Goal: Task Accomplishment & Management: Use online tool/utility

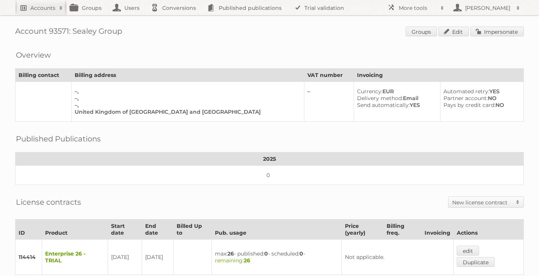
click at [42, 10] on h2 "Accounts" at bounding box center [42, 8] width 25 height 8
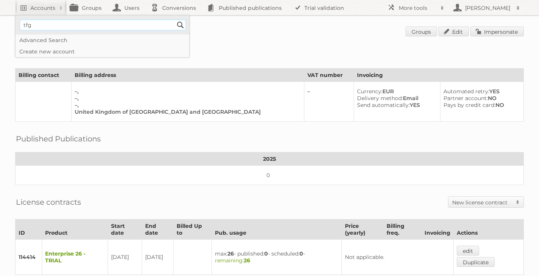
type input"] "tfg"
click at [175, 19] on input "Search" at bounding box center [180, 24] width 11 height 11
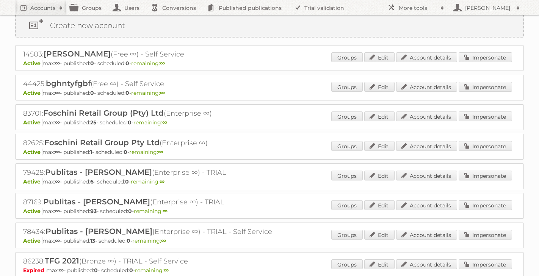
scroll to position [28, 0]
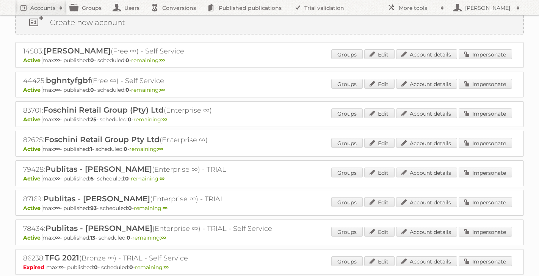
click at [101, 155] on div "82625: Foschini Retail Group Pty Ltd (Enterprise ∞) Active max: ∞ - published: …" at bounding box center [269, 144] width 509 height 26
click at [428, 141] on link "Account details" at bounding box center [426, 143] width 61 height 10
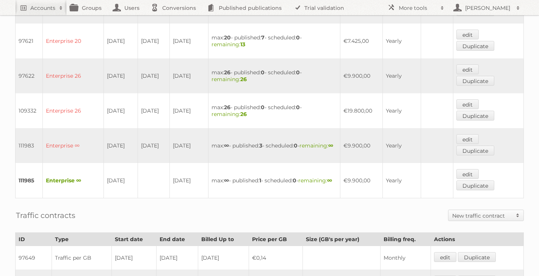
scroll to position [287, 0]
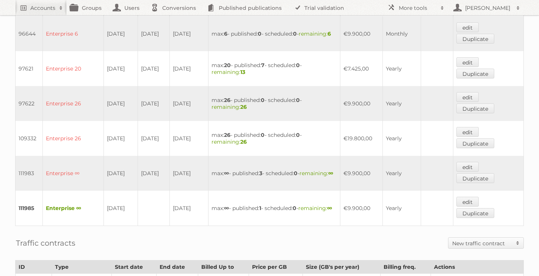
click at [199, 139] on td "24-01-2025" at bounding box center [189, 138] width 39 height 35
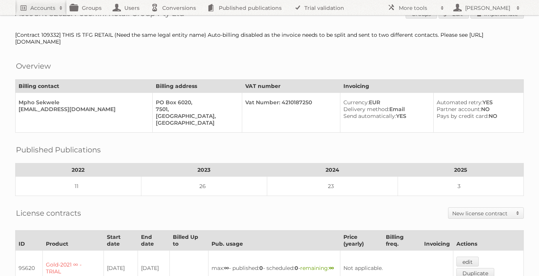
scroll to position [0, 0]
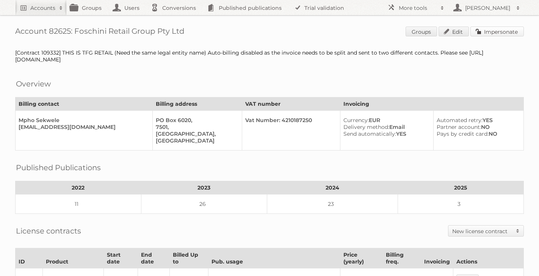
click at [495, 30] on link "Impersonate" at bounding box center [497, 32] width 53 height 10
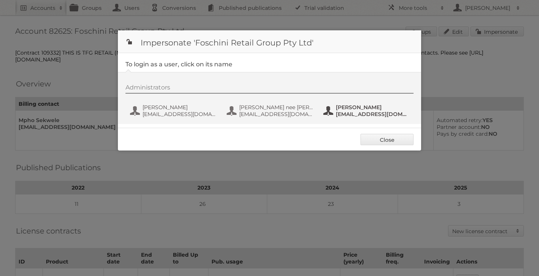
click at [349, 112] on span "Zainka@TFG.co.za" at bounding box center [373, 114] width 74 height 7
